Goal: Information Seeking & Learning: Learn about a topic

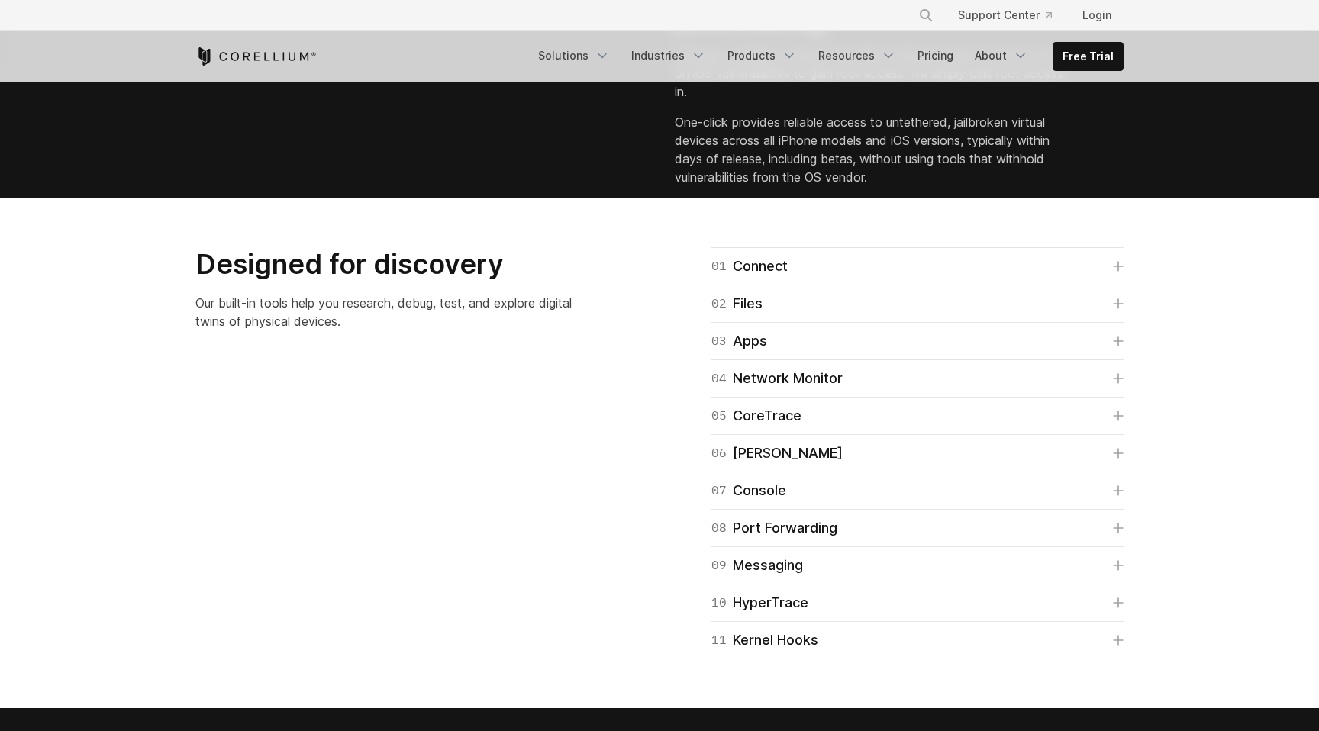
scroll to position [2072, 0]
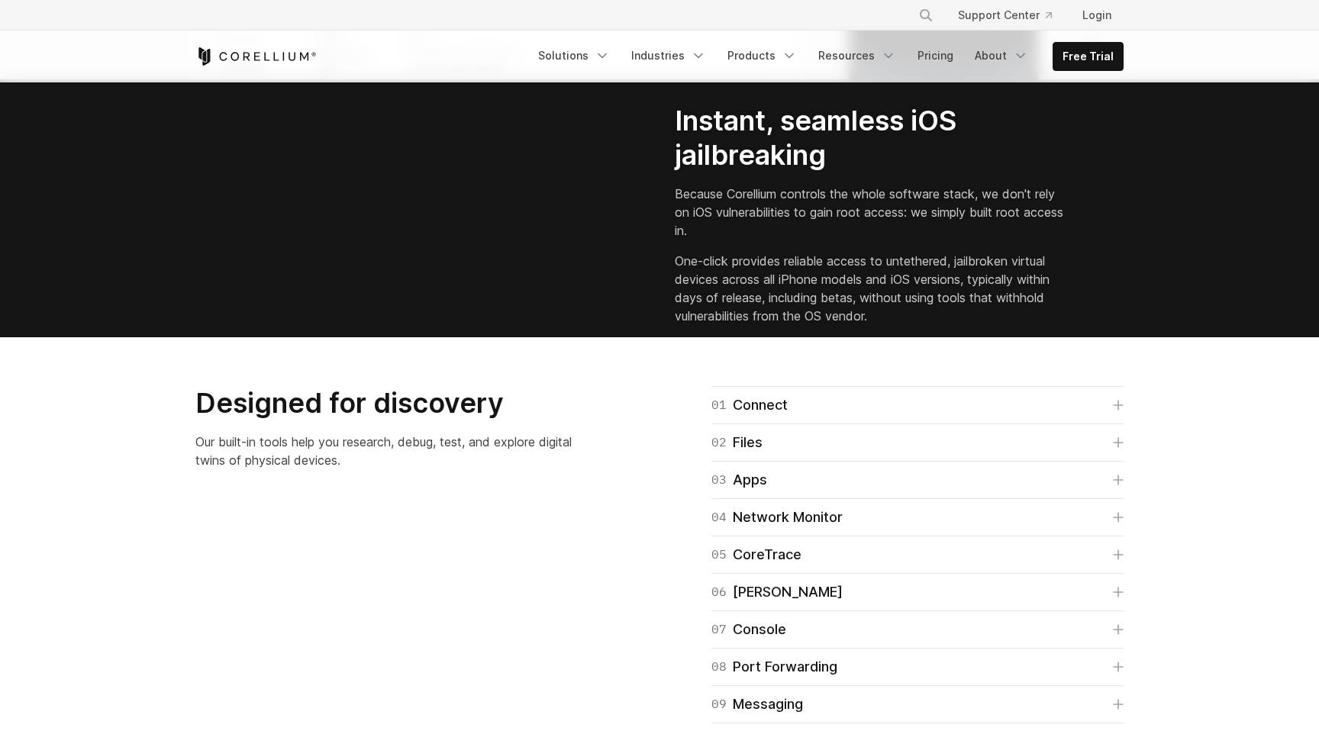
click at [244, 37] on div "Free Trial Solutions" at bounding box center [659, 57] width 928 height 52
click at [251, 60] on icon "Corellium Home" at bounding box center [255, 56] width 121 height 18
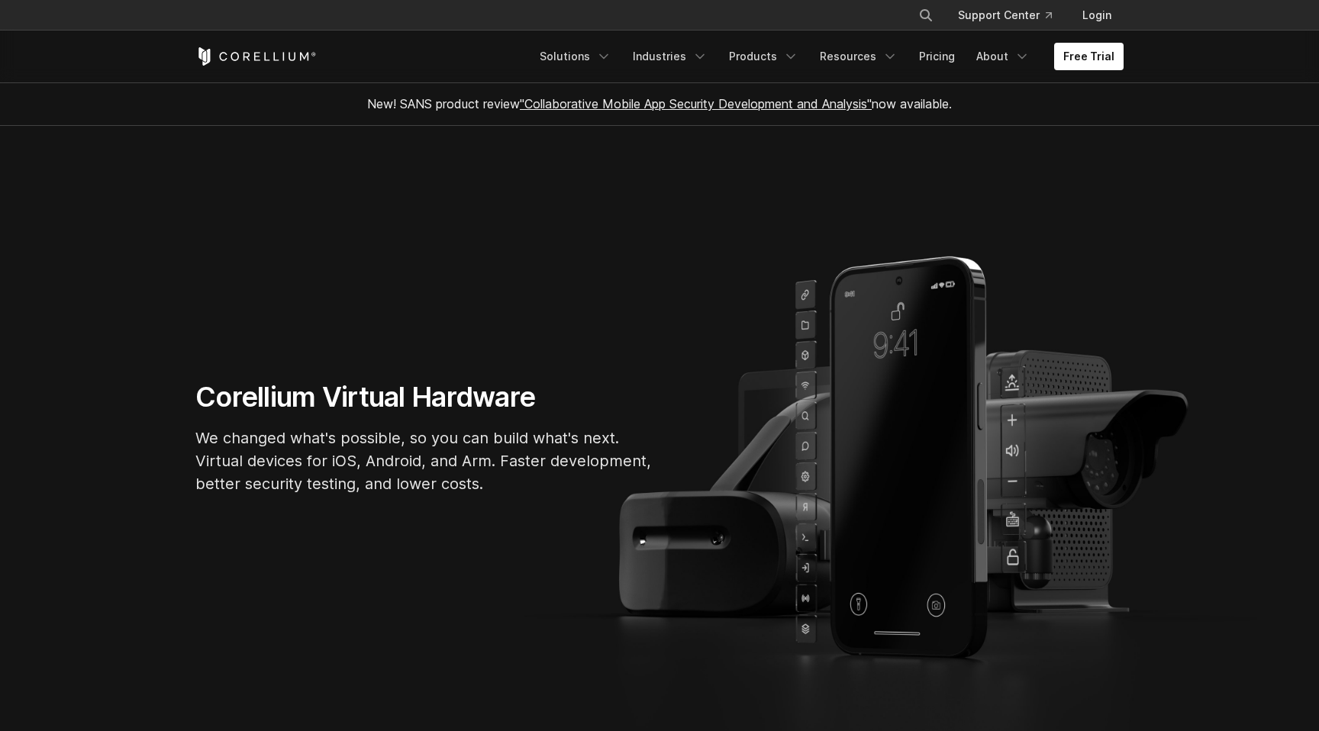
click at [566, 40] on div "Free Trial Solutions IoT" at bounding box center [659, 57] width 928 height 52
click at [573, 54] on link "Solutions" at bounding box center [576, 56] width 90 height 27
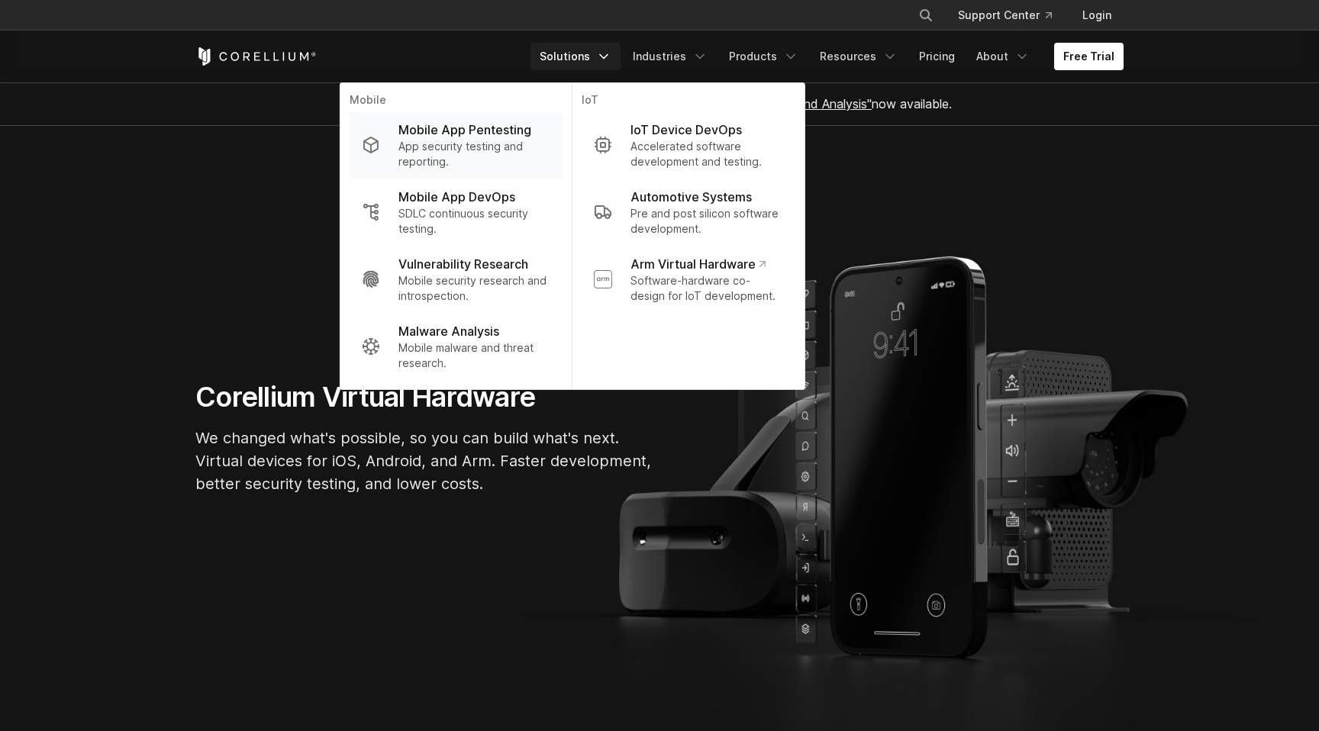
click at [490, 139] on p "App security testing and reporting." at bounding box center [475, 154] width 152 height 31
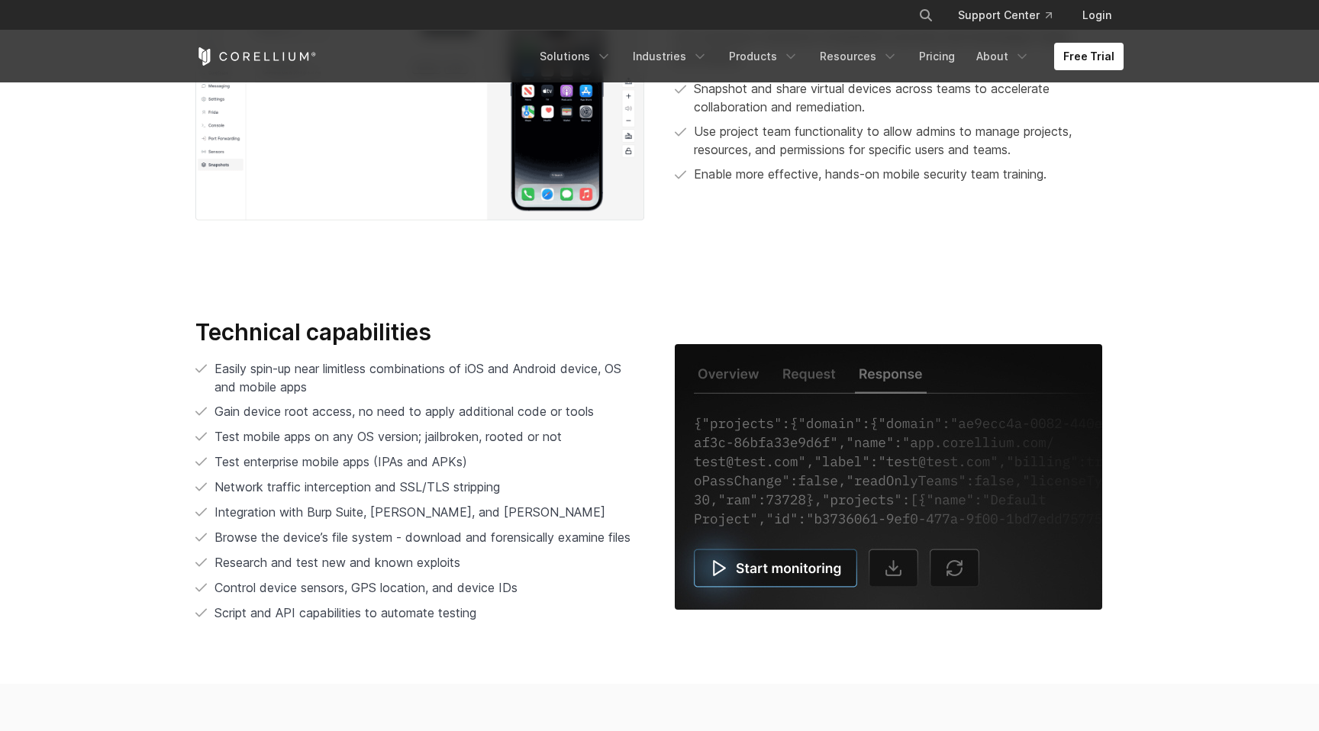
scroll to position [2815, 0]
